Goal: Book appointment/travel/reservation

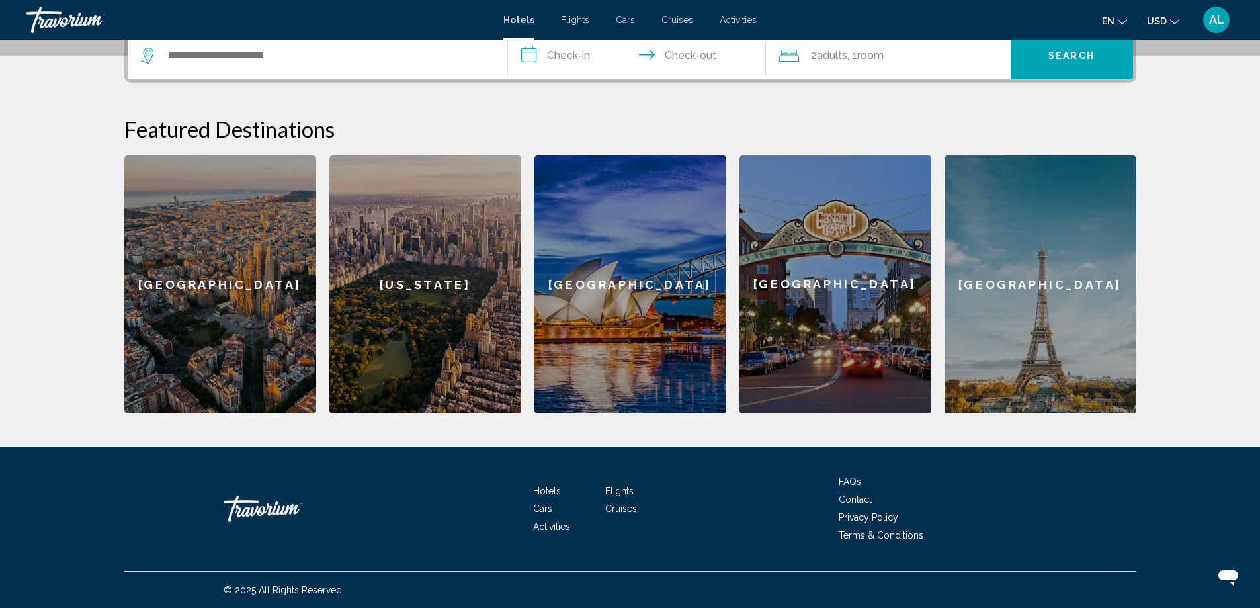
scroll to position [342, 0]
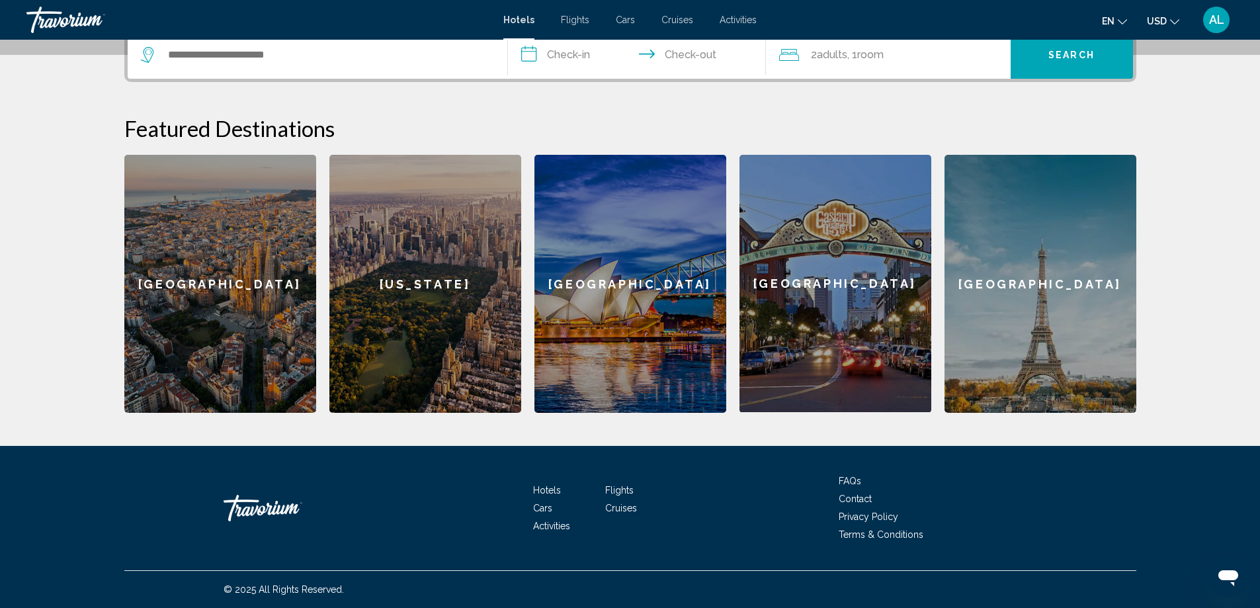
click at [373, 293] on div "[US_STATE]" at bounding box center [425, 284] width 192 height 258
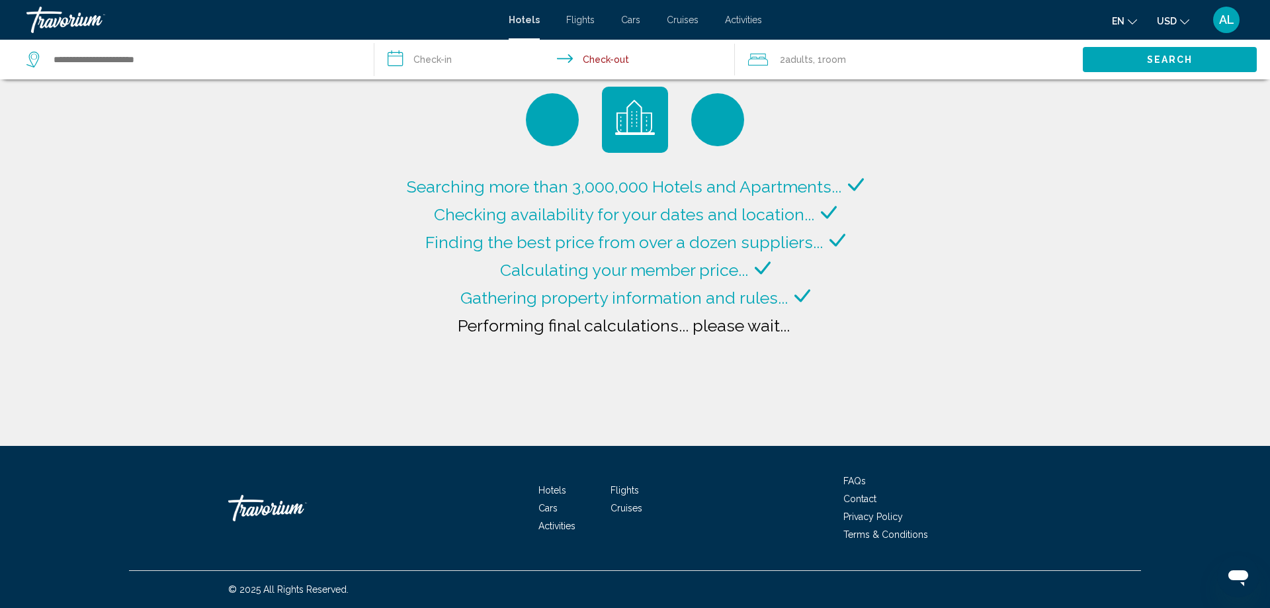
type input "**********"
